Goal: Transaction & Acquisition: Download file/media

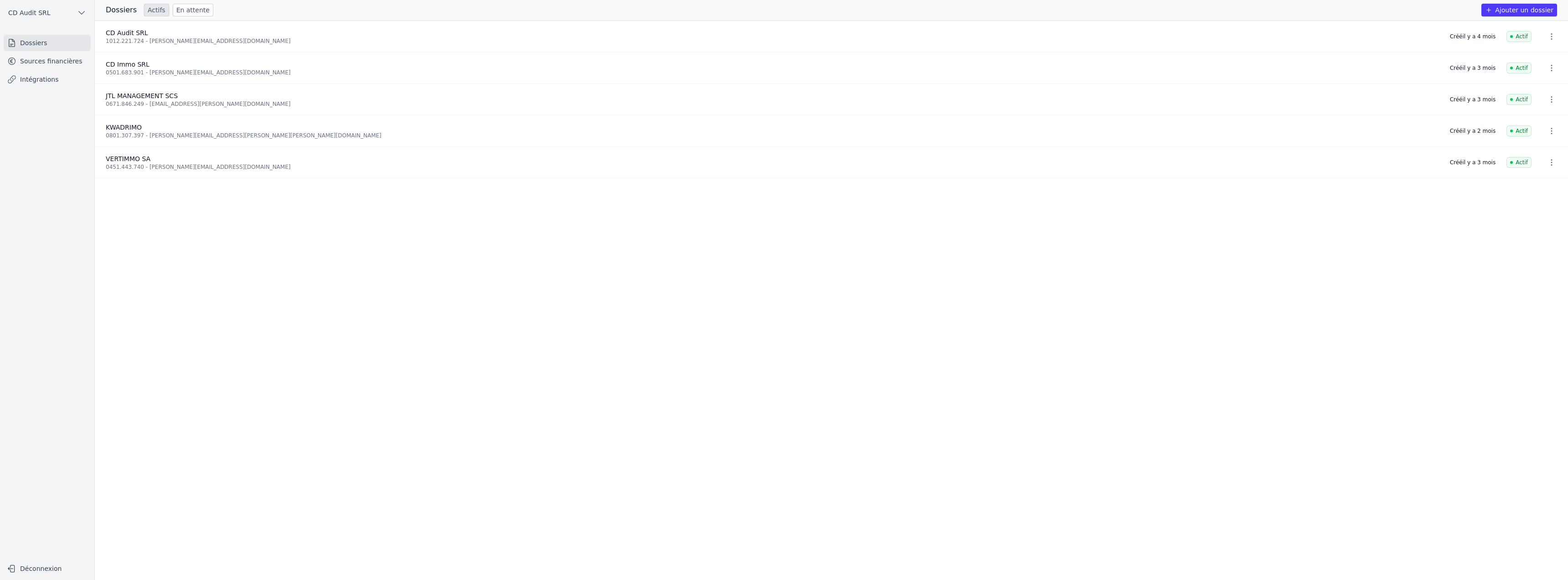
drag, startPoint x: 0, startPoint y: 0, endPoint x: 67, endPoint y: 61, distance: 90.6
click at [67, 61] on link "Sources financières" at bounding box center [47, 61] width 87 height 17
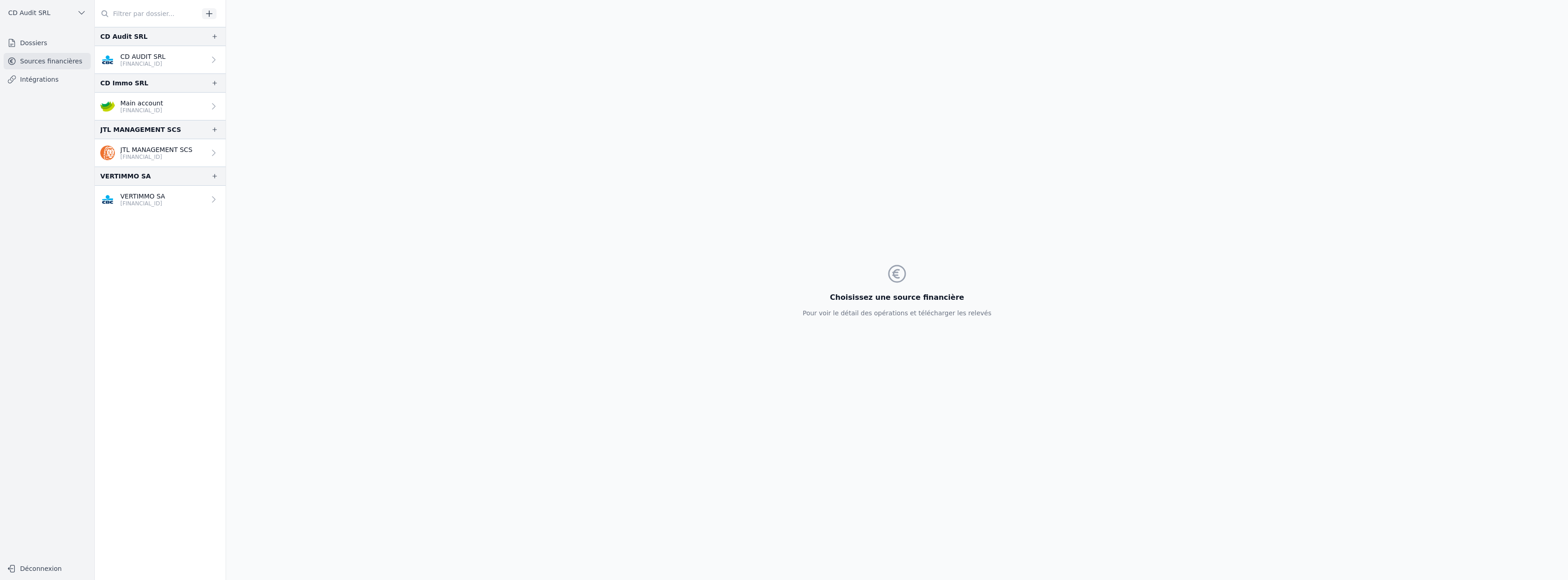
click at [158, 60] on p "CD AUDIT SRL" at bounding box center [143, 57] width 45 height 9
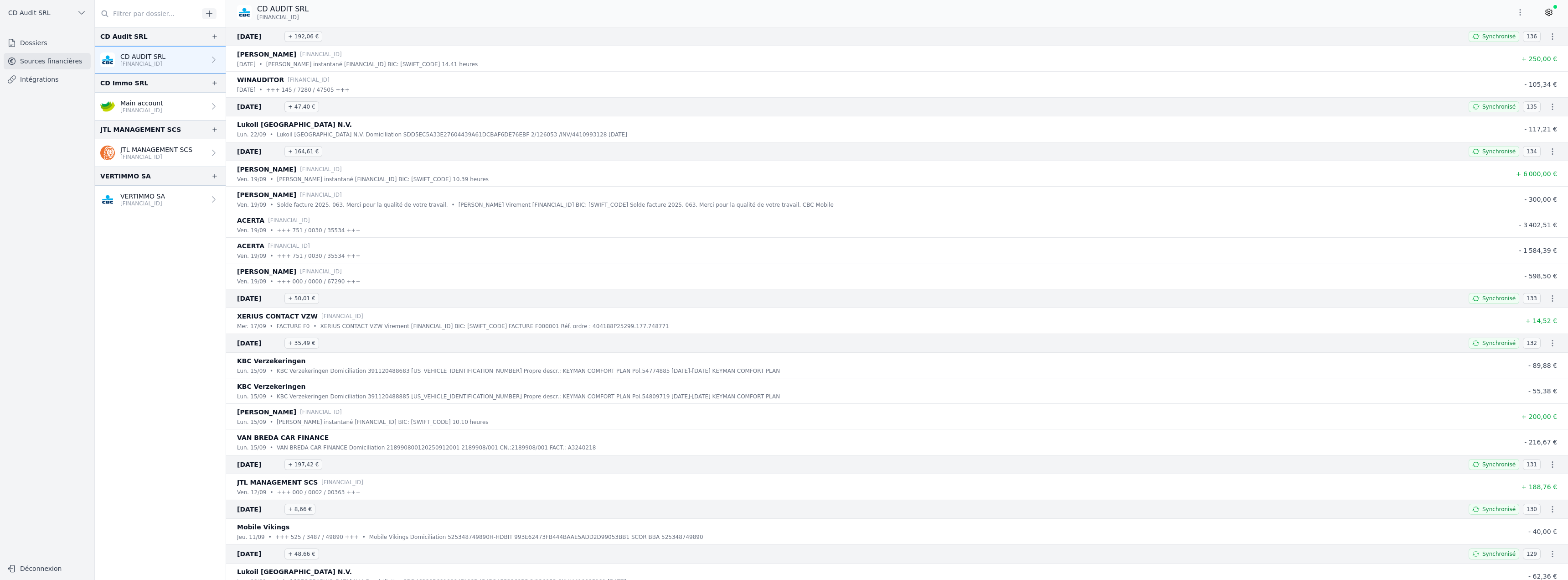
click at [1549, 37] on icon "button" at bounding box center [1553, 37] width 9 height 9
drag, startPoint x: 1532, startPoint y: 52, endPoint x: 1545, endPoint y: 62, distance: 16.4
click at [1532, 52] on link "Télécharger les CODA" at bounding box center [1521, 53] width 83 height 17
click at [1548, 110] on icon "button" at bounding box center [1553, 107] width 9 height 9
click at [1541, 117] on link "Télécharger les CODA" at bounding box center [1521, 123] width 83 height 17
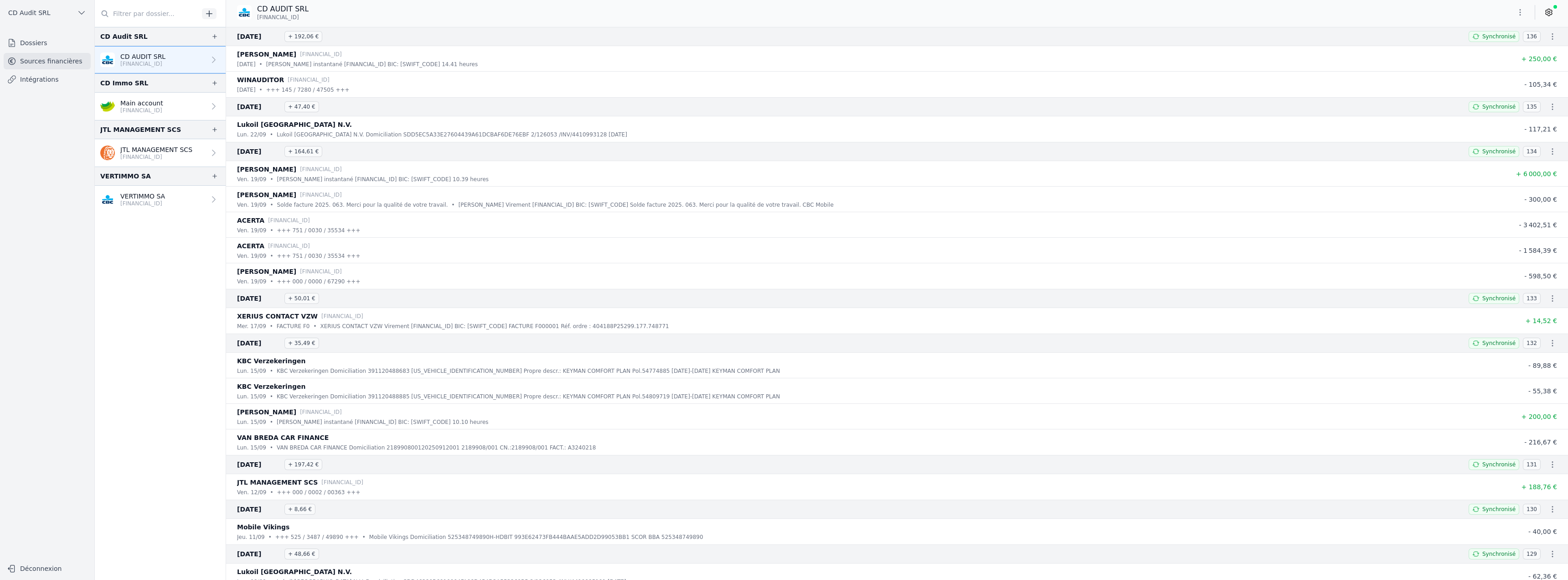
click at [1548, 155] on icon "button" at bounding box center [1553, 152] width 9 height 9
click at [1539, 165] on link "Télécharger les CODA" at bounding box center [1521, 168] width 83 height 17
